Goal: Find specific page/section: Find specific page/section

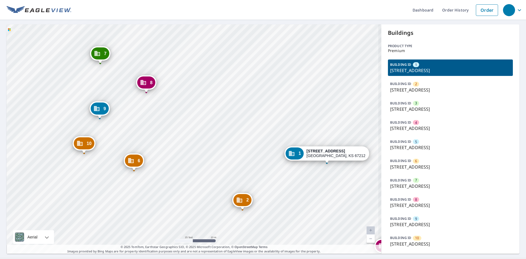
drag, startPoint x: 142, startPoint y: 133, endPoint x: 182, endPoint y: 116, distance: 44.2
click at [184, 116] on div "2 [STREET_ADDRESS] 3 [STREET_ADDRESS]-1830 4 [STREET_ADDRESS] 5 [STREET_ADDRESS…" at bounding box center [194, 138] width 375 height 229
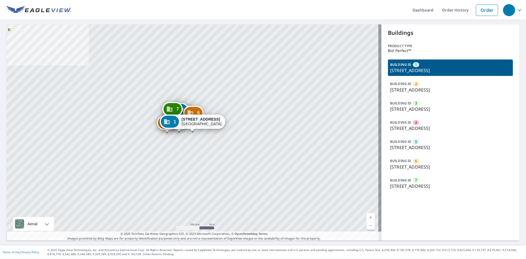
click at [436, 90] on p "203 Bella Vista Ct, Grand Lake, CO, 80447" at bounding box center [450, 90] width 121 height 7
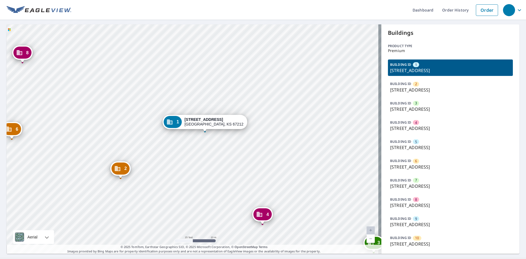
drag, startPoint x: 89, startPoint y: 109, endPoint x: 132, endPoint y: 120, distance: 44.1
click at [131, 121] on div "2 [STREET_ADDRESS] 3 [STREET_ADDRESS]-1830 4 [STREET_ADDRESS] 5 [STREET_ADDRESS…" at bounding box center [194, 138] width 375 height 229
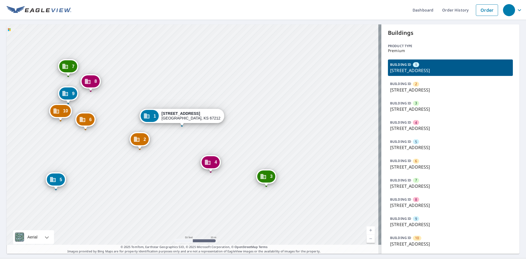
drag, startPoint x: 71, startPoint y: 135, endPoint x: 79, endPoint y: 134, distance: 8.7
click at [82, 134] on div "2 [STREET_ADDRESS] 3 [STREET_ADDRESS]-1830 4 [STREET_ADDRESS] 5 [STREET_ADDRESS…" at bounding box center [194, 138] width 375 height 229
